Goal: Information Seeking & Learning: Learn about a topic

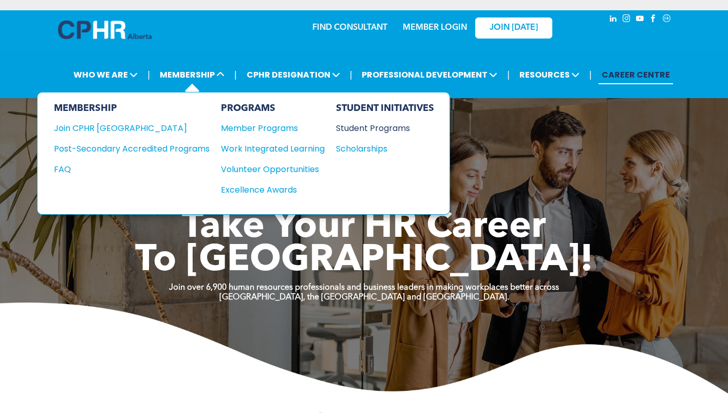
click at [368, 131] on div "Student Programs" at bounding box center [380, 128] width 88 height 13
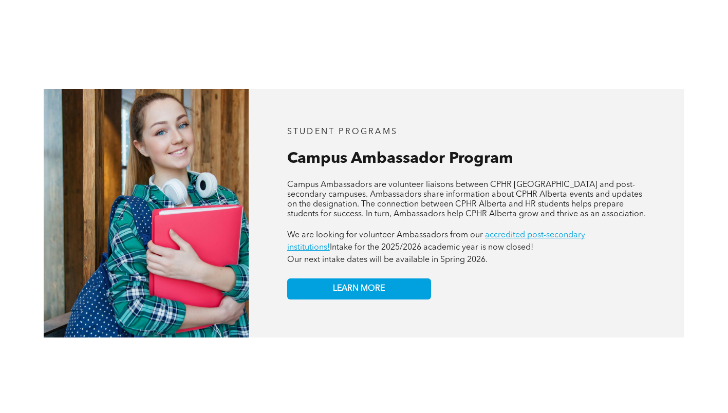
scroll to position [828, 0]
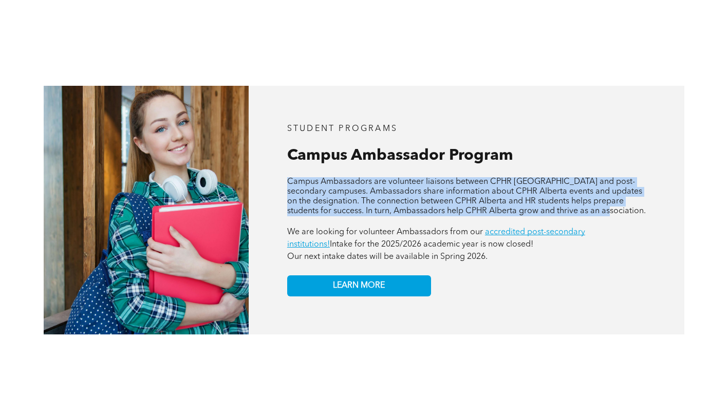
drag, startPoint x: 286, startPoint y: 176, endPoint x: 600, endPoint y: 206, distance: 315.3
click at [600, 206] on div "STUDENT PROGRAMS Campus Ambassador Program APPLY NOW! Campus Ambassadors are vo…" at bounding box center [467, 210] width 436 height 249
copy span "Campus Ambassadors are volunteer liaisons between CPHR [GEOGRAPHIC_DATA] and po…"
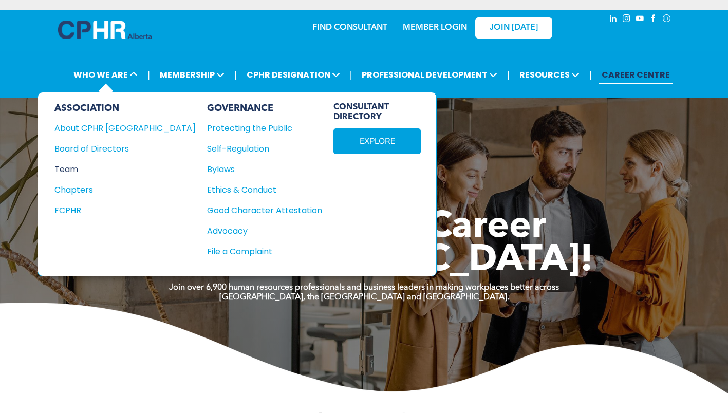
click at [82, 165] on div "Team" at bounding box center [117, 169] width 127 height 13
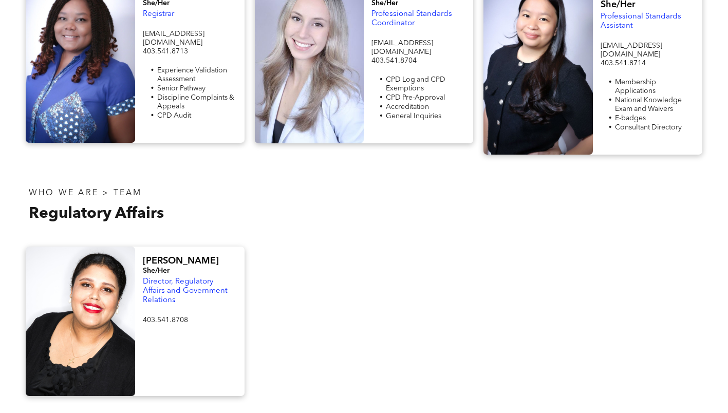
scroll to position [432, 0]
